Goal: Find specific page/section

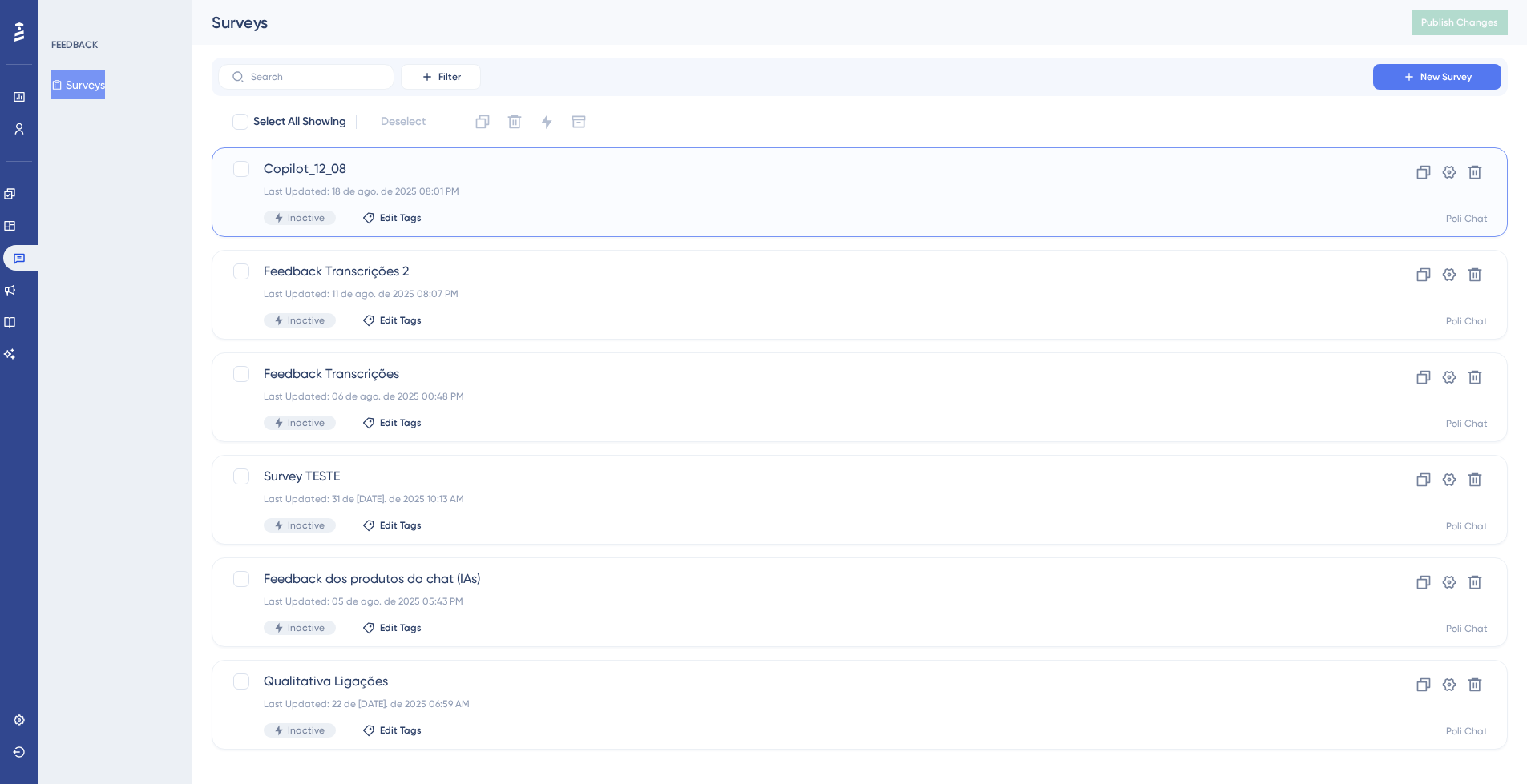
click at [783, 196] on div "Last Updated: 18 de ago. de 2025 08:01 PM" at bounding box center [794, 191] width 1063 height 13
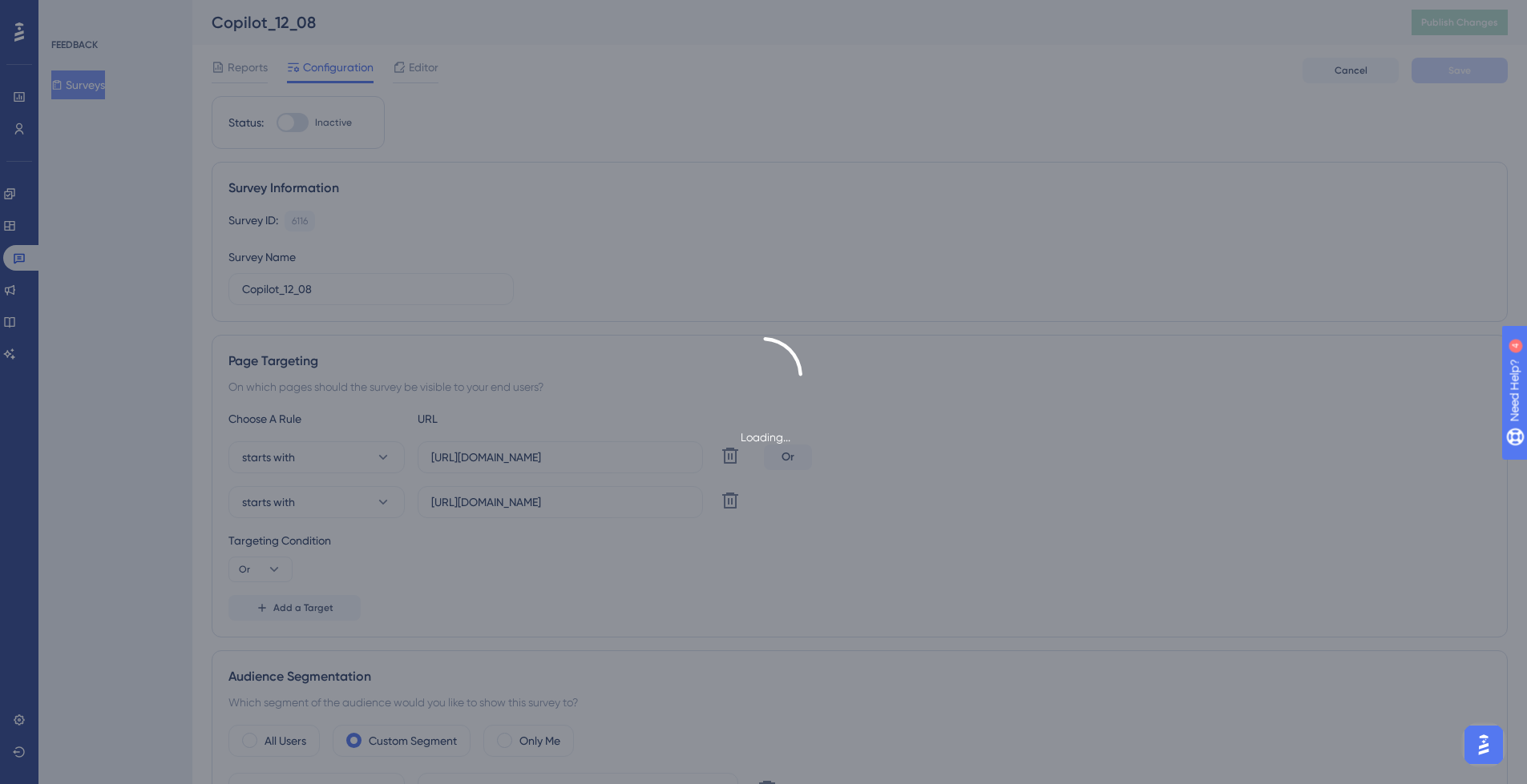
click at [710, 268] on div "Loading..." at bounding box center [764, 392] width 1527 height 784
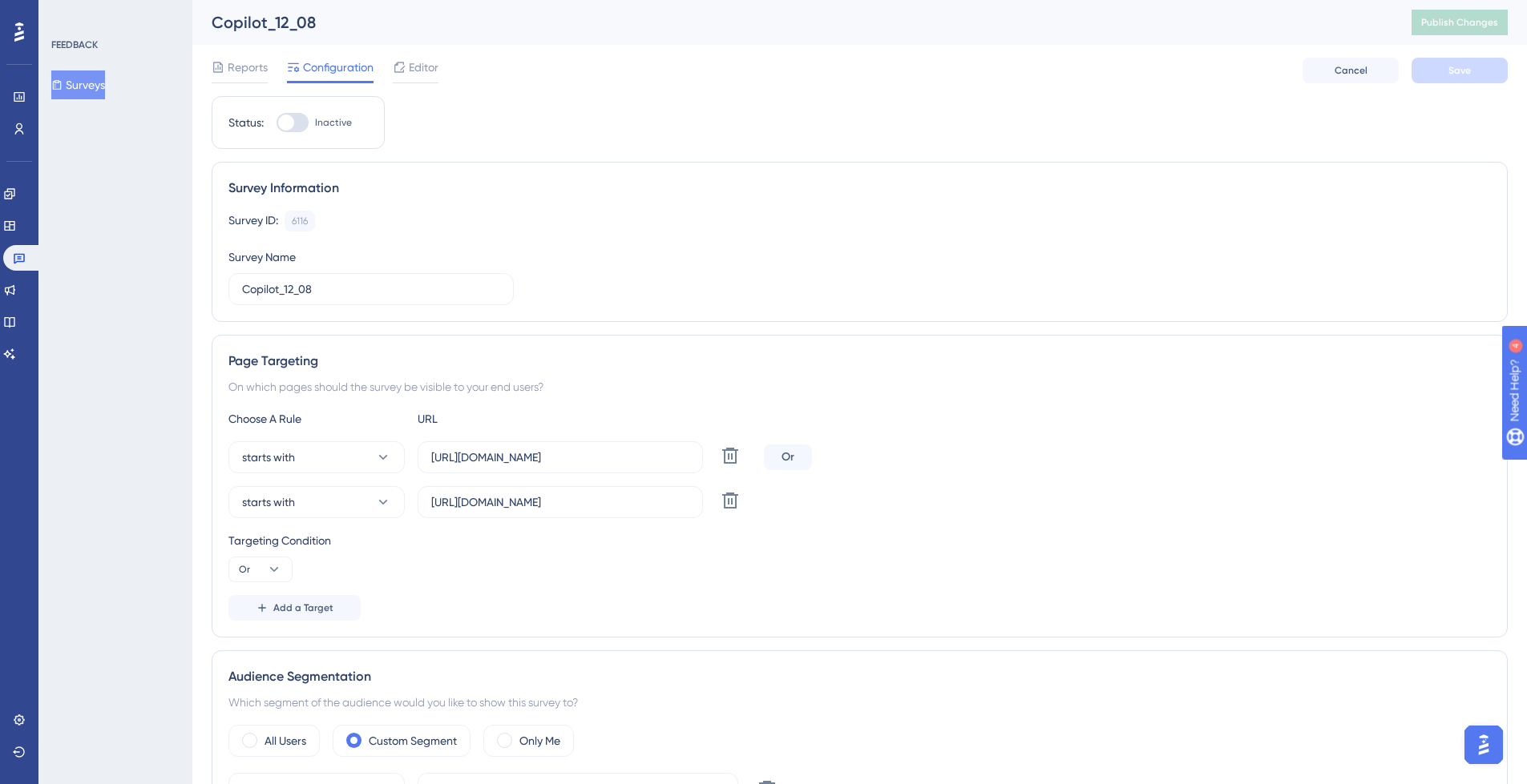
drag, startPoint x: 247, startPoint y: 62, endPoint x: 456, endPoint y: 5, distance: 216.6
click at [251, 61] on span "Reports" at bounding box center [248, 66] width 40 height 19
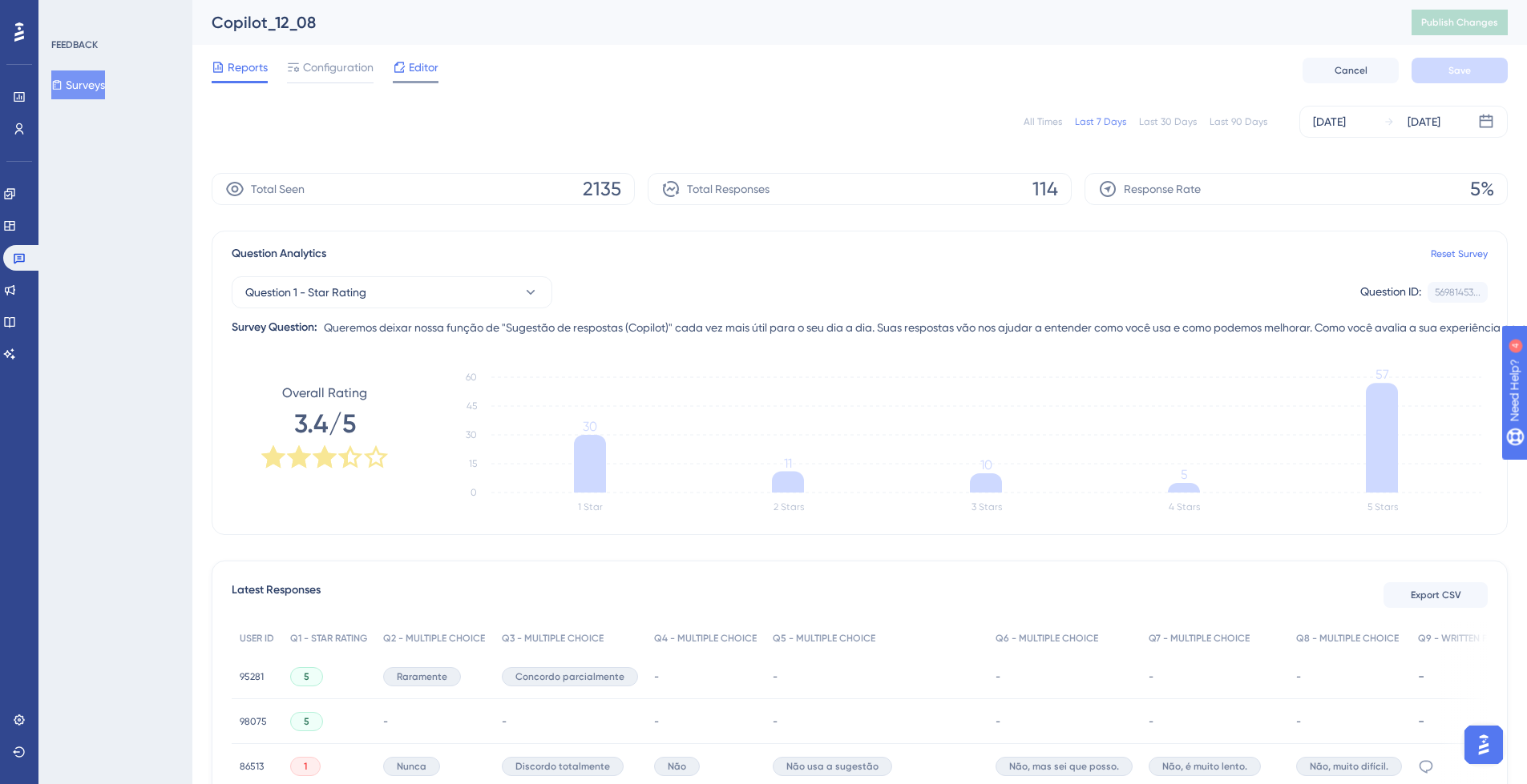
click at [423, 67] on span "Editor" at bounding box center [424, 66] width 30 height 19
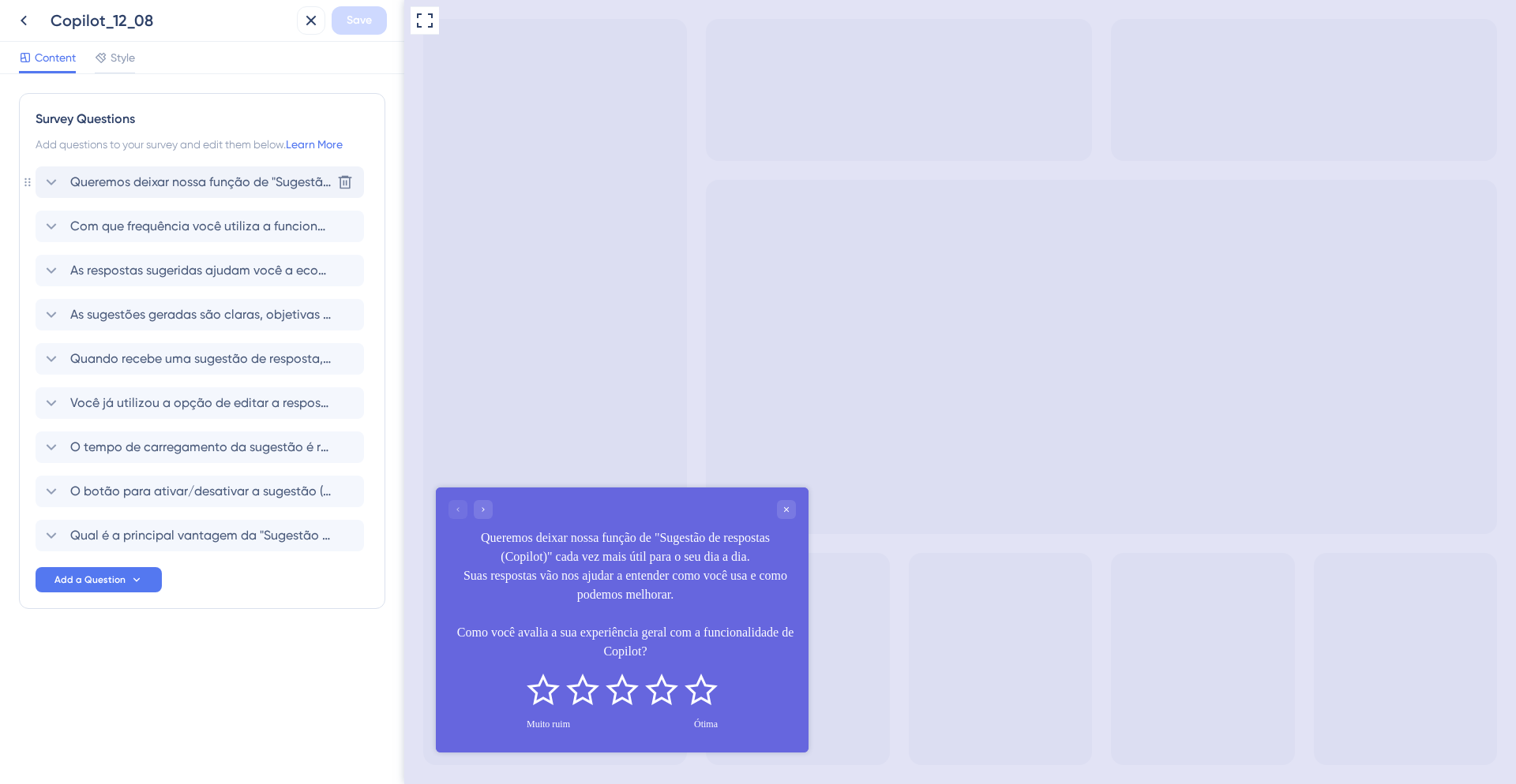
click at [307, 177] on span "Queremos deixar nossa função de "Sugestão de respostas (Copilot)" cada vez mais…" at bounding box center [200, 182] width 260 height 19
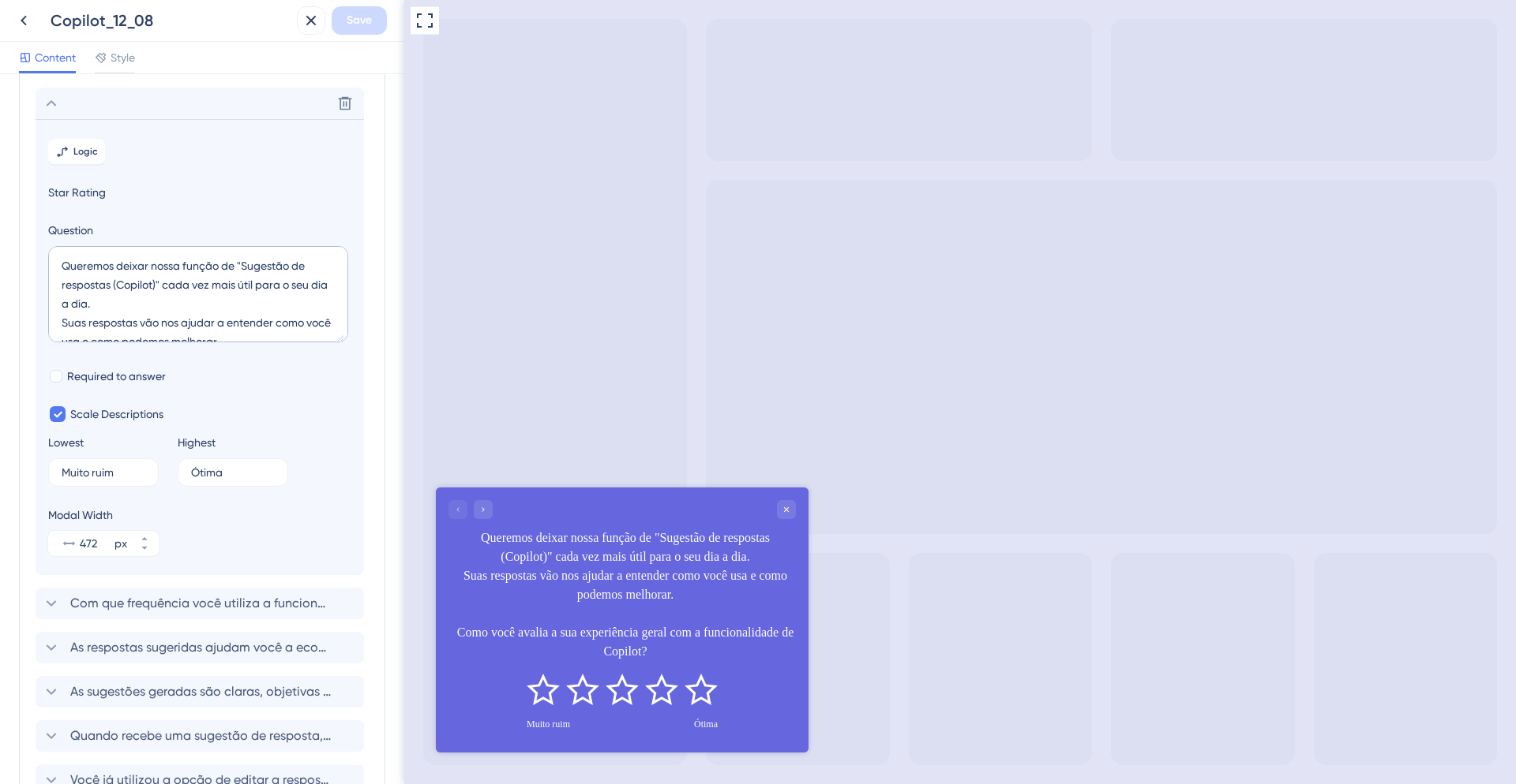
scroll to position [92, 0]
